Goal: Task Accomplishment & Management: Manage account settings

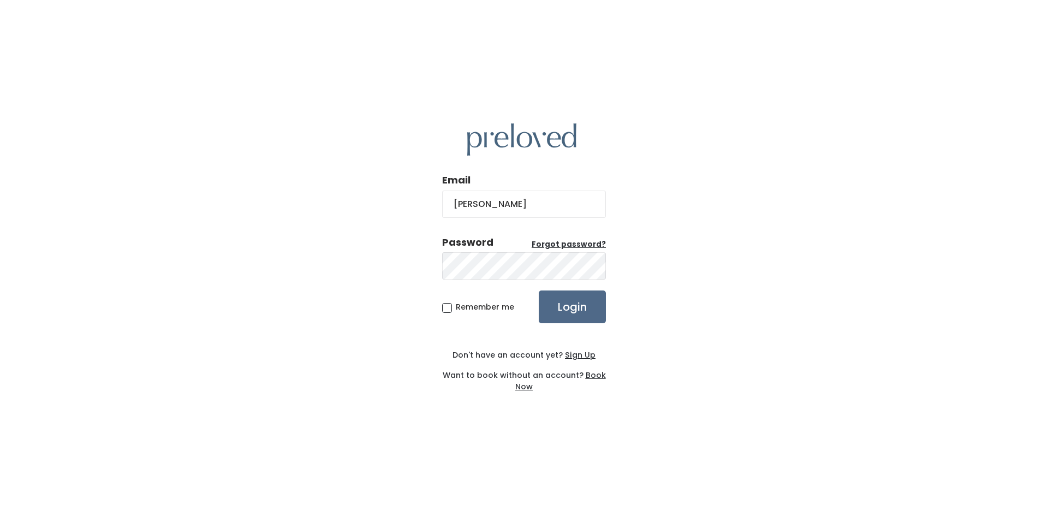
type input "elizajeanblue13@gmail.com"
click at [554, 245] on u "Forgot password?" at bounding box center [569, 244] width 74 height 10
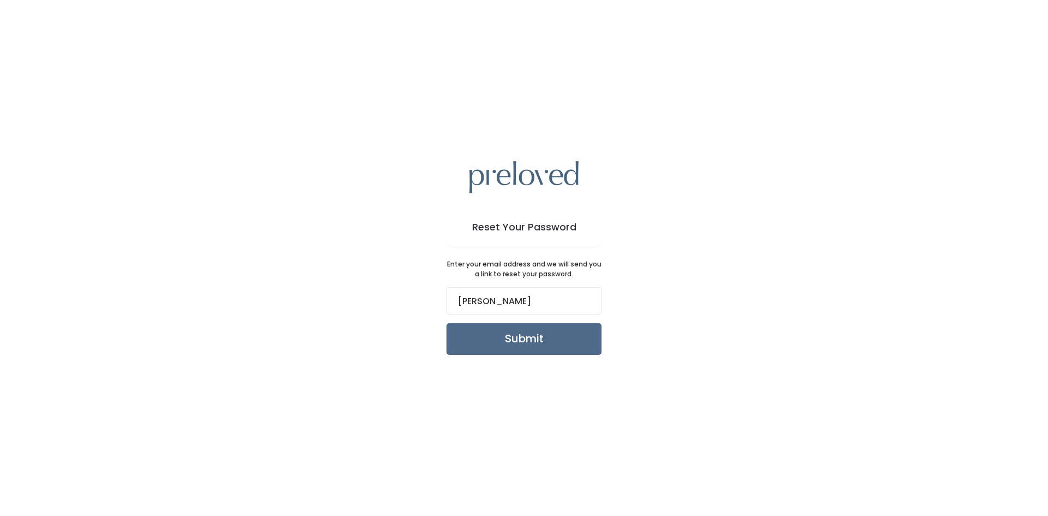
type input "[EMAIL_ADDRESS][DOMAIN_NAME]"
click at [525, 347] on input "Submit" at bounding box center [524, 339] width 155 height 32
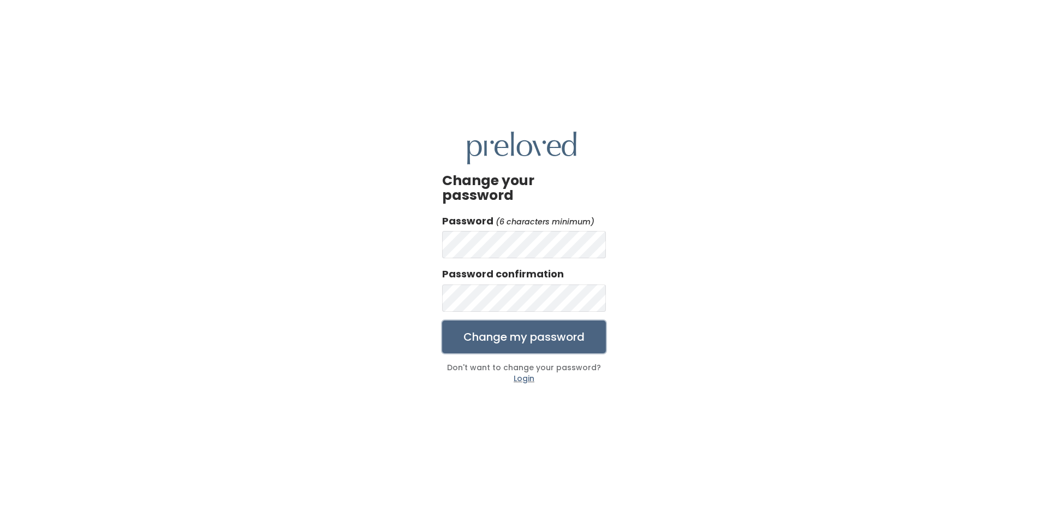
click at [515, 334] on input "Change my password" at bounding box center [524, 337] width 164 height 33
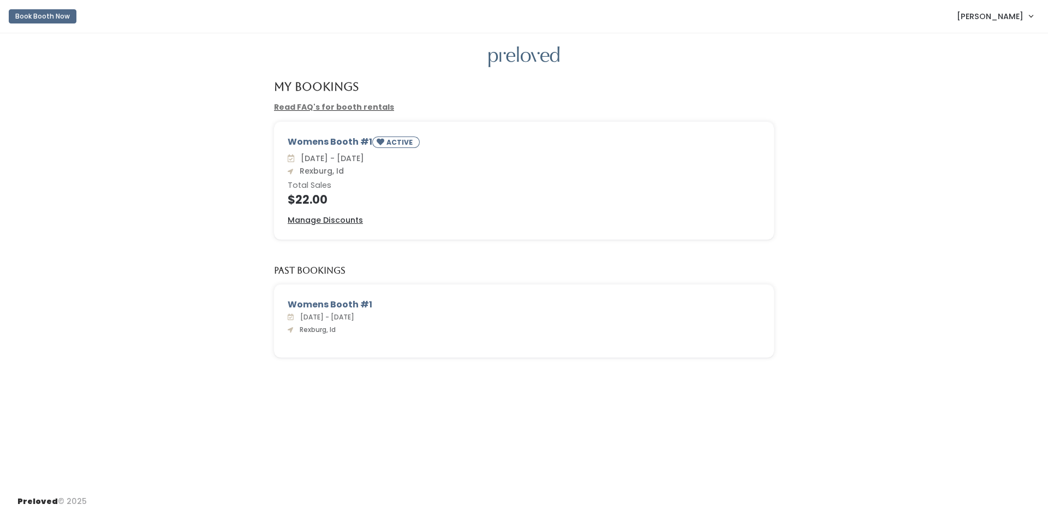
click at [1030, 14] on link "[PERSON_NAME]" at bounding box center [995, 15] width 98 height 23
click at [660, 77] on div "My Bookings Read FAQ's for booth rentals Womens Booth #1 ACTIVE Sat. Sep 27 - F…" at bounding box center [524, 260] width 1048 height 454
click at [317, 144] on div "Womens Booth #1 ACTIVE" at bounding box center [524, 143] width 473 height 17
click at [321, 223] on u "Manage Discounts" at bounding box center [325, 220] width 75 height 11
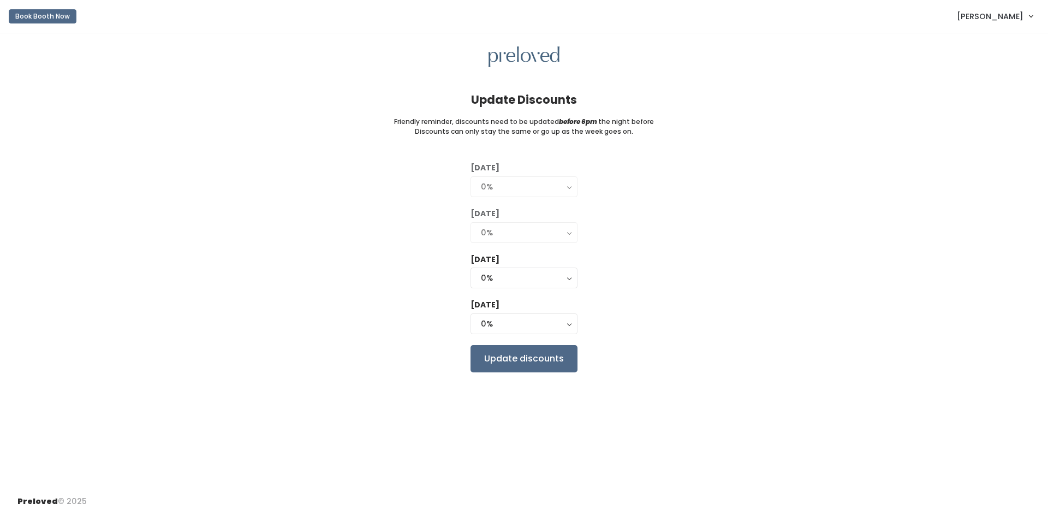
click at [565, 234] on div "0%" at bounding box center [524, 233] width 86 height 12
click at [565, 282] on div "0%" at bounding box center [524, 278] width 86 height 12
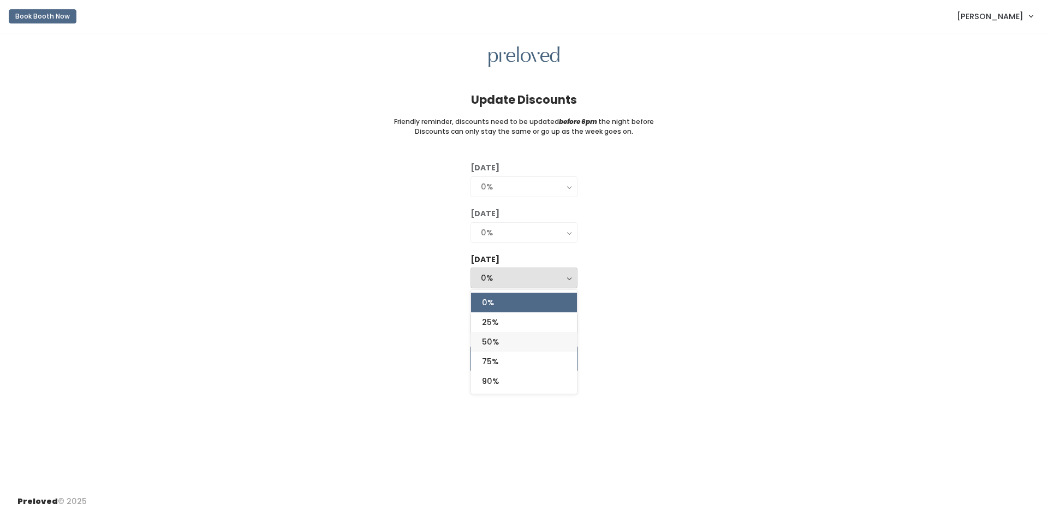
click at [532, 343] on link "50%" at bounding box center [524, 342] width 106 height 20
select select "50%"
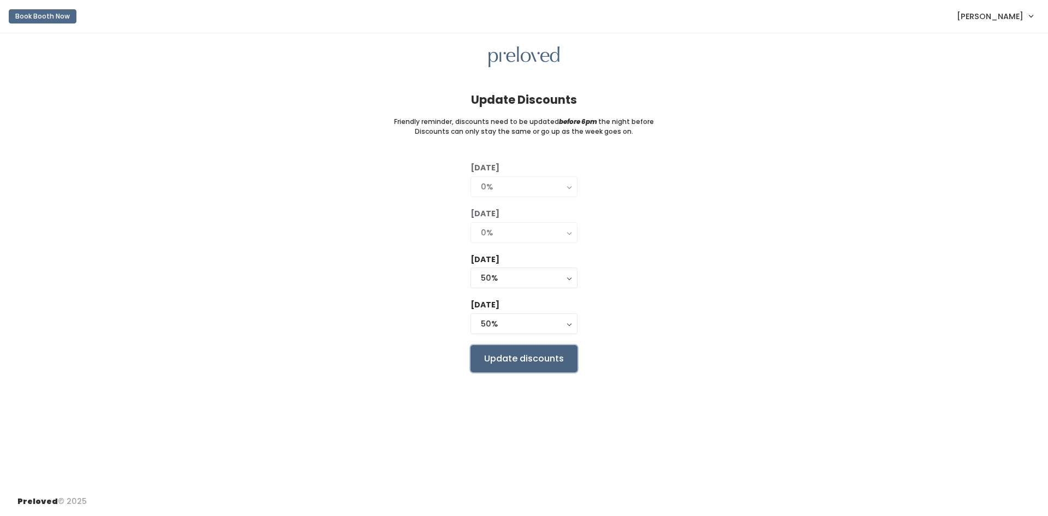
click at [549, 361] on input "Update discounts" at bounding box center [524, 358] width 107 height 27
